Goal: Task Accomplishment & Management: Manage account settings

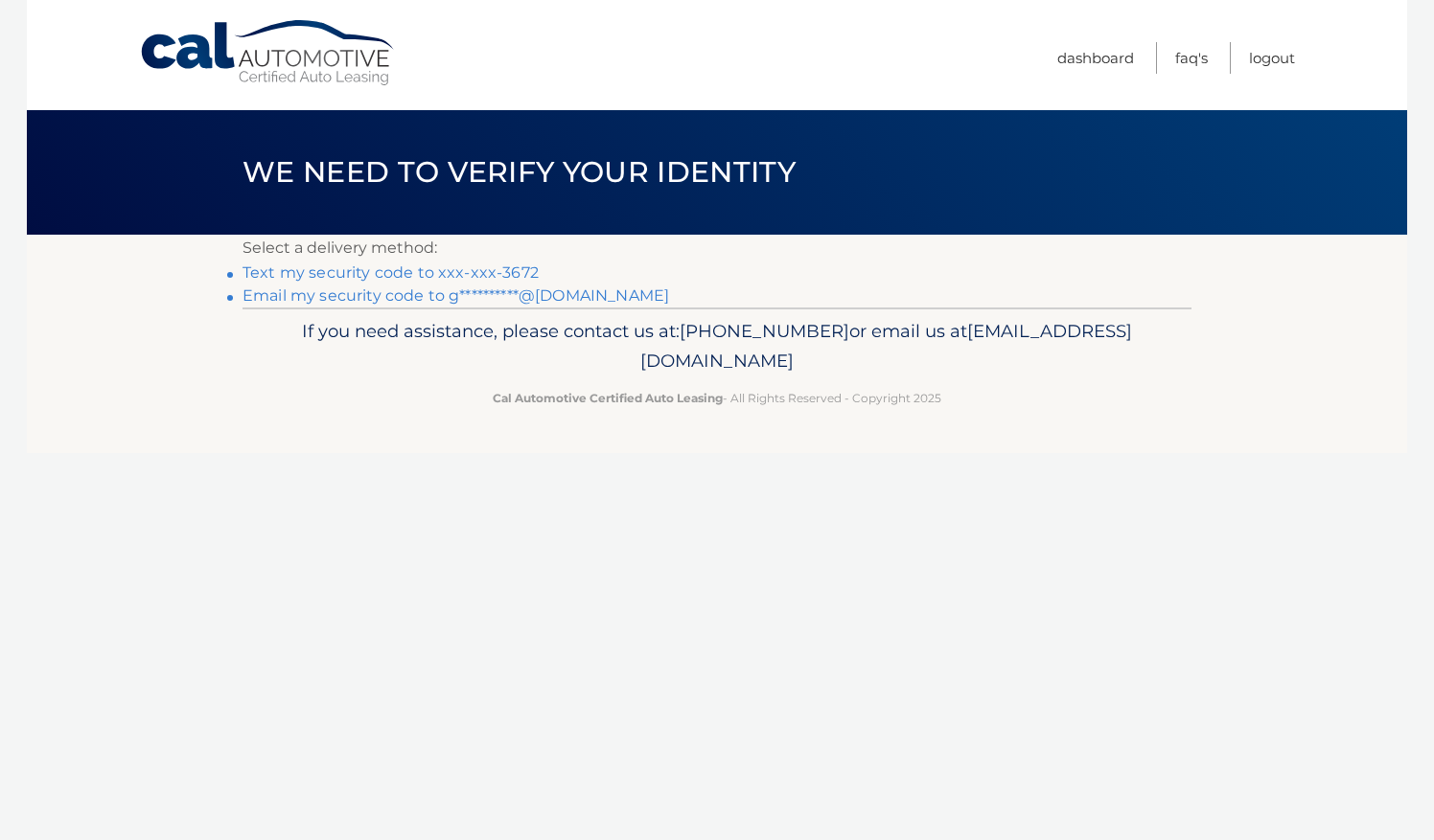
click at [364, 272] on link "Text my security code to xxx-xxx-3672" at bounding box center [391, 272] width 296 height 19
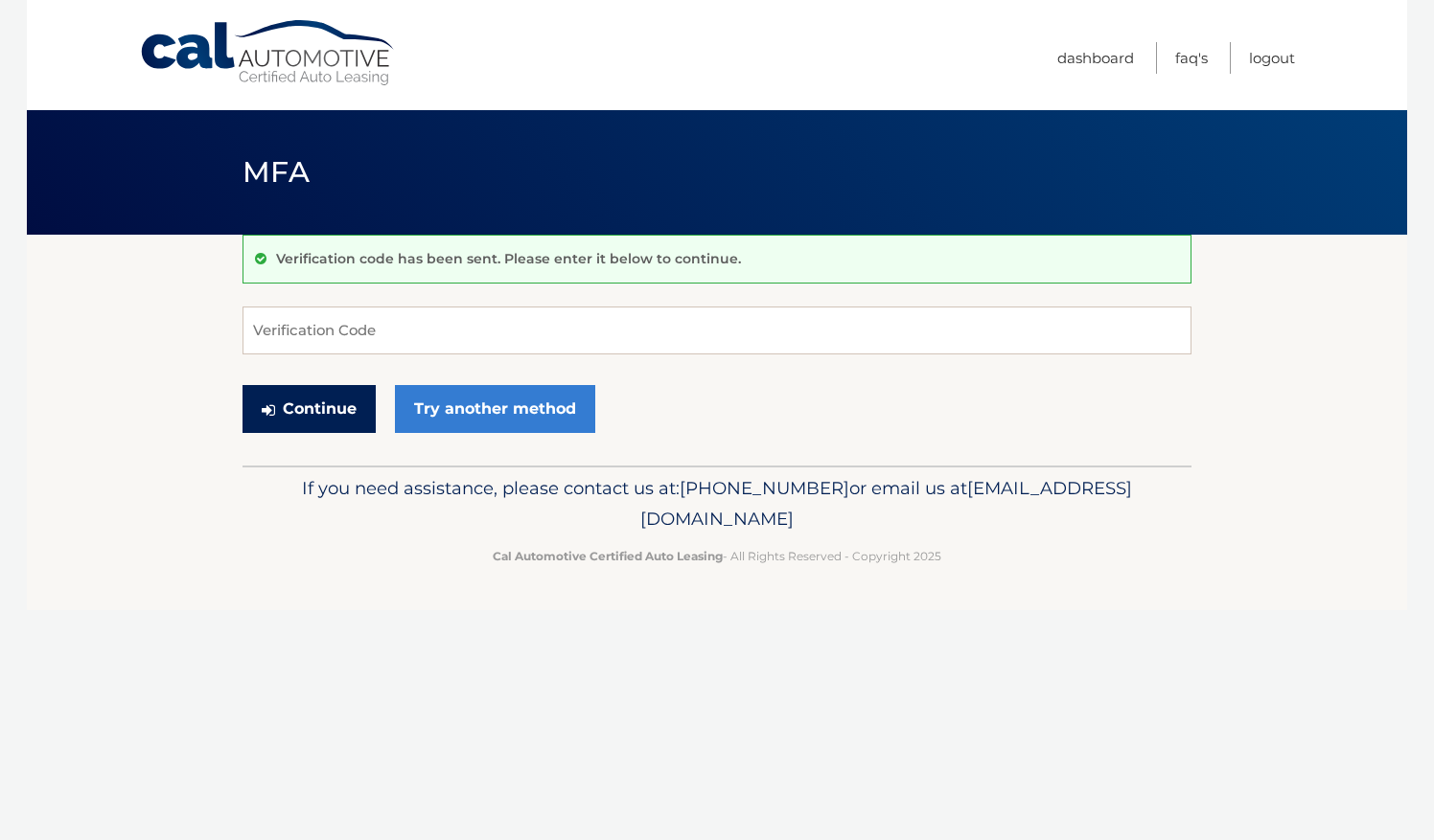
click at [352, 407] on button "Continue" at bounding box center [309, 408] width 134 height 48
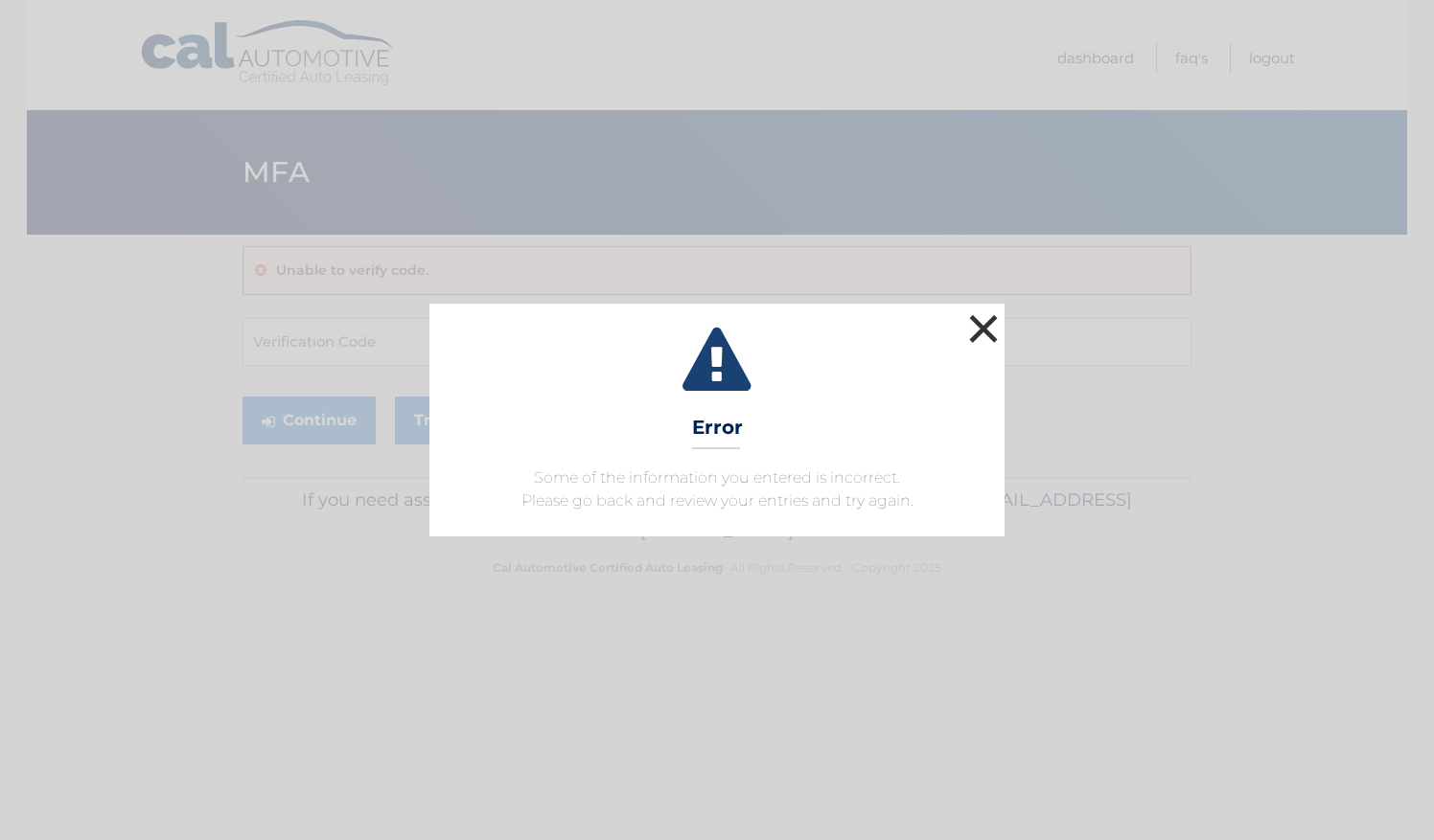
click at [986, 333] on button "×" at bounding box center [983, 328] width 38 height 38
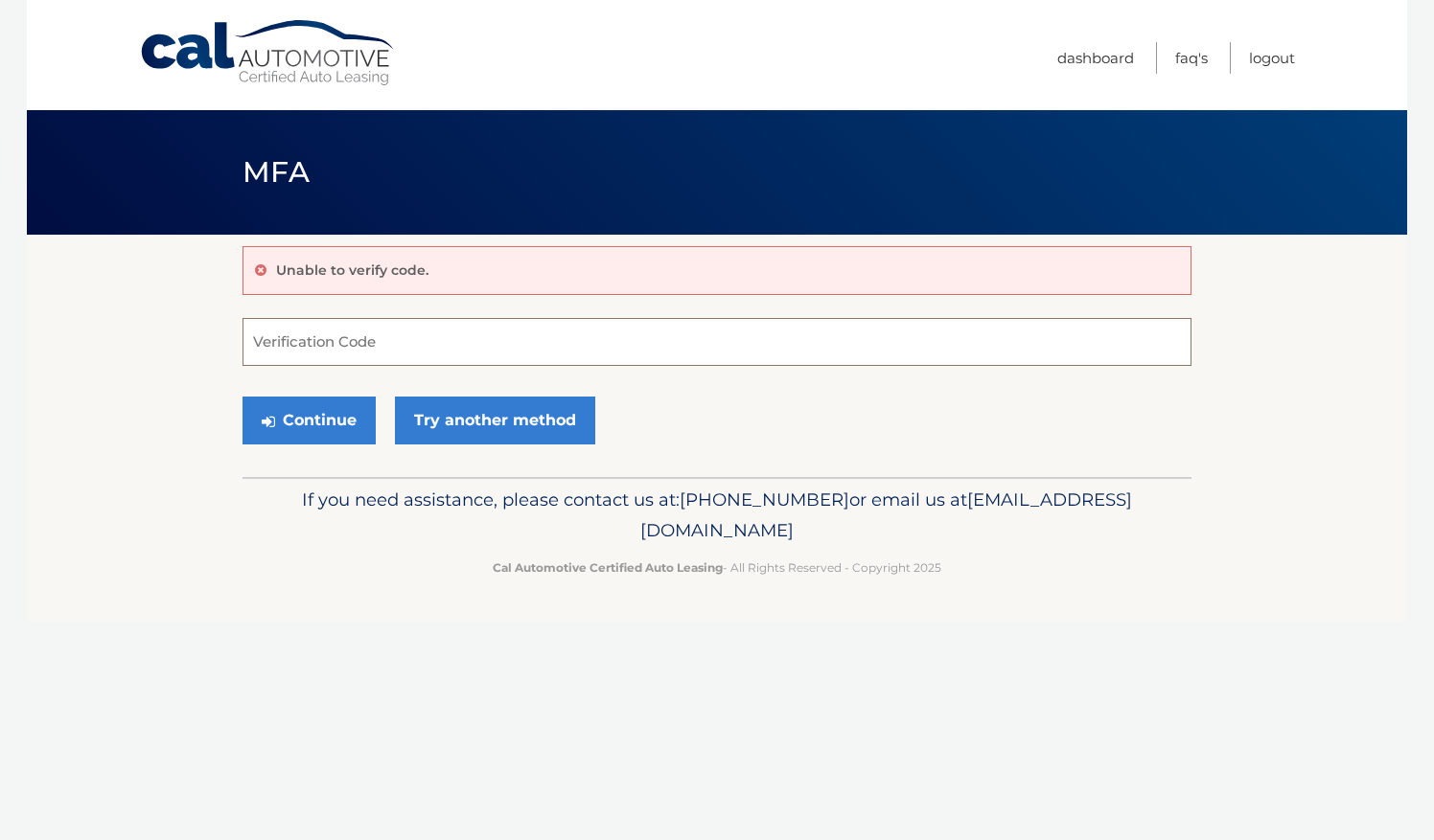
click at [297, 339] on input "Verification Code" at bounding box center [717, 341] width 949 height 48
type input "940399"
click at [329, 417] on button "Continue" at bounding box center [309, 420] width 134 height 48
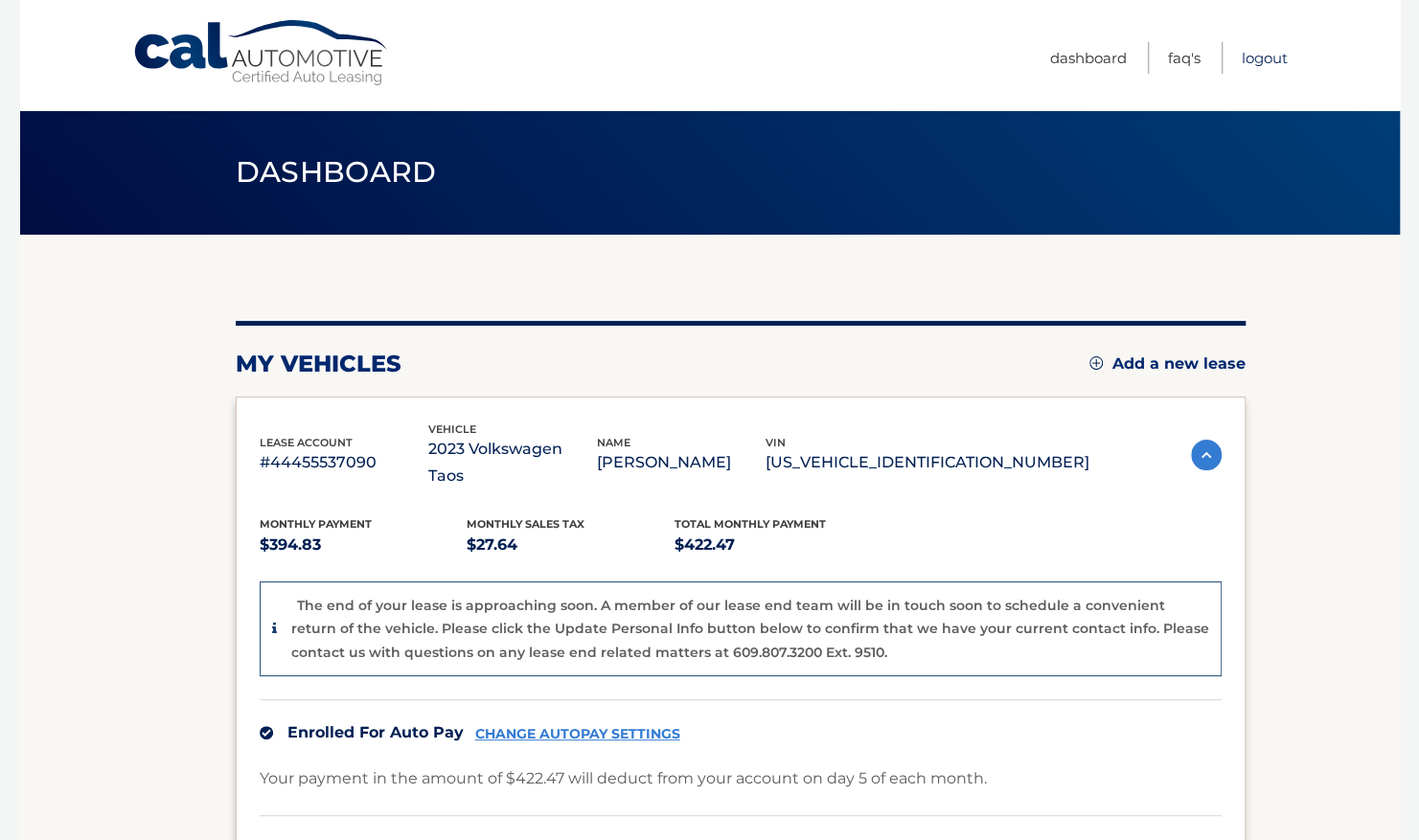
click at [1253, 56] on link "Logout" at bounding box center [1264, 57] width 46 height 31
